Goal: Check status

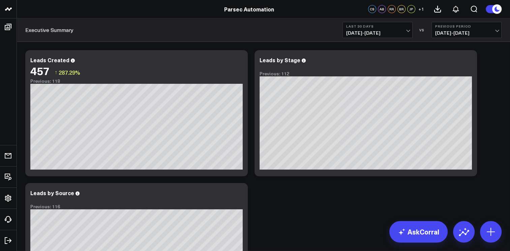
click at [389, 29] on button "Last 30 Days [DATE] - [DATE]" at bounding box center [377, 30] width 70 height 16
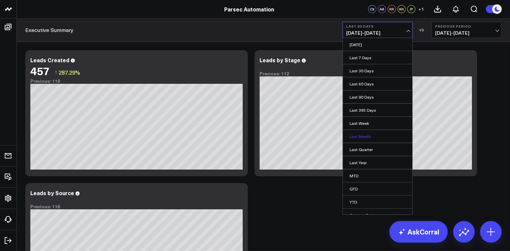
click at [363, 137] on link "Last Month" at bounding box center [377, 136] width 69 height 13
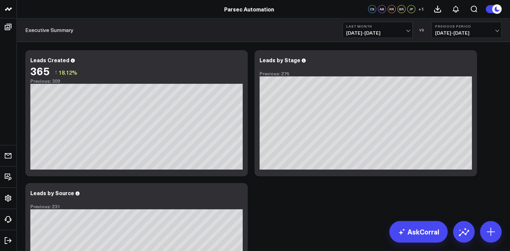
click at [407, 30] on span "[DATE] - [DATE]" at bounding box center [377, 32] width 63 height 5
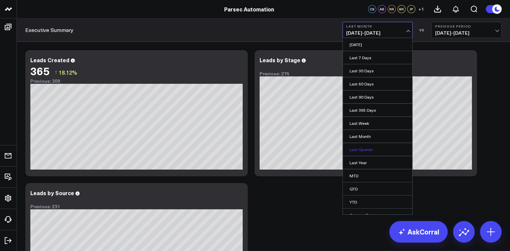
click at [371, 150] on link "Last Quarter" at bounding box center [377, 149] width 69 height 13
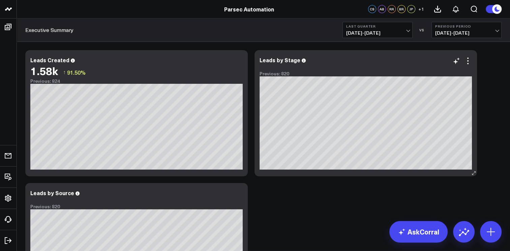
click at [471, 174] on icon at bounding box center [473, 173] width 5 height 5
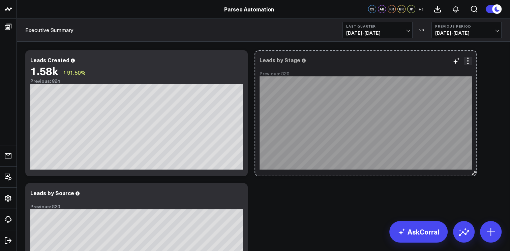
click at [471, 174] on icon at bounding box center [473, 173] width 5 height 5
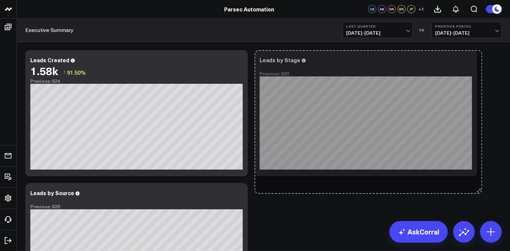
drag, startPoint x: 471, startPoint y: 174, endPoint x: 476, endPoint y: 191, distance: 18.2
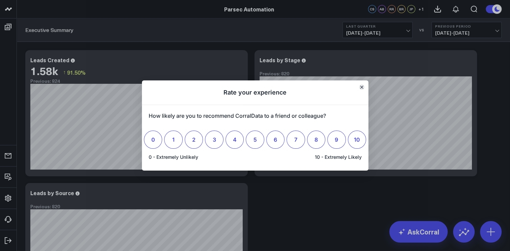
click at [362, 86] on icon "Close" at bounding box center [361, 87] width 3 height 3
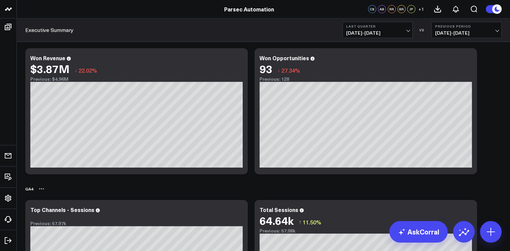
scroll to position [287, 0]
